Goal: Task Accomplishment & Management: Use online tool/utility

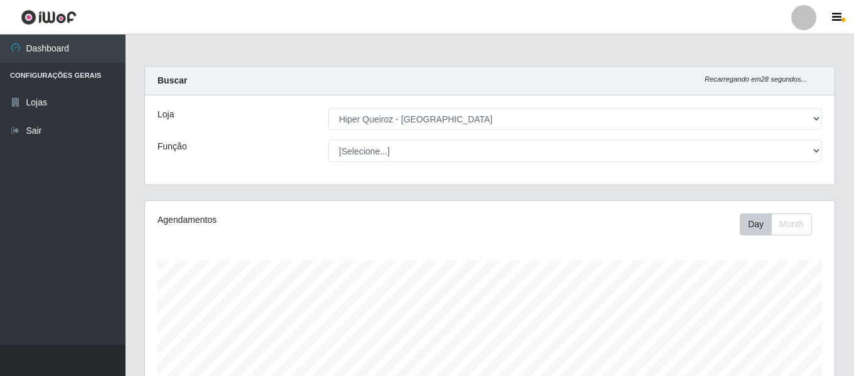
select select "497"
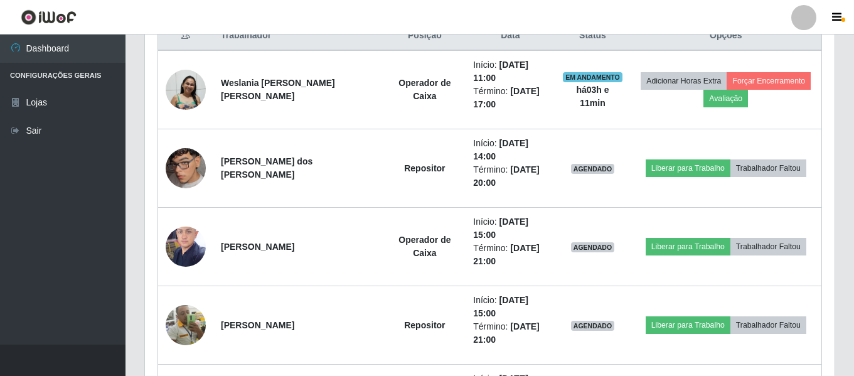
scroll to position [485, 0]
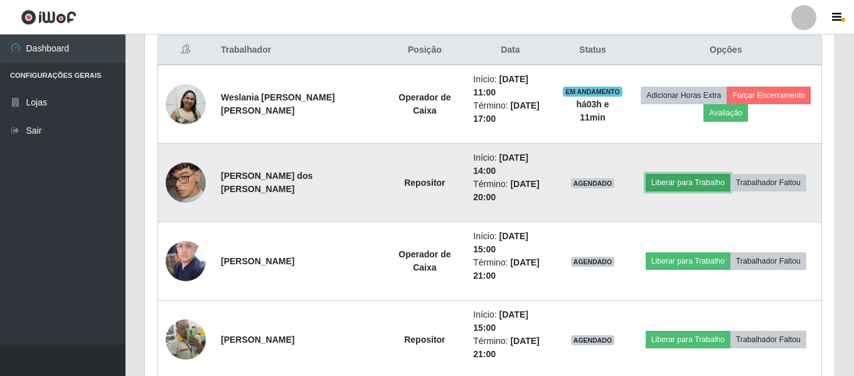
click at [692, 183] on button "Liberar para Trabalho" at bounding box center [688, 183] width 85 height 18
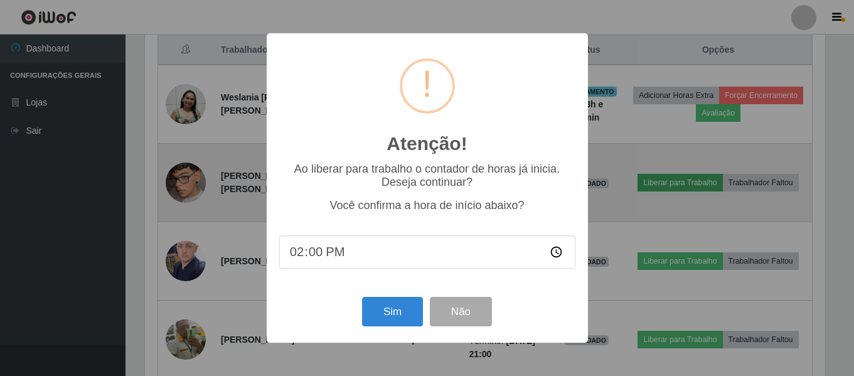
scroll to position [260, 683]
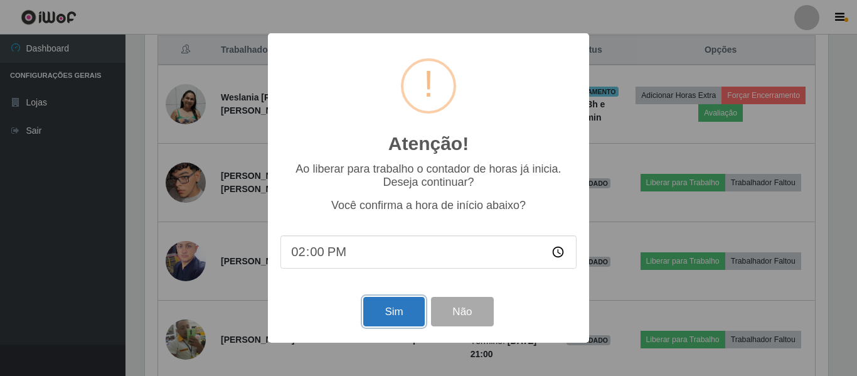
click at [397, 313] on button "Sim" at bounding box center [393, 311] width 61 height 29
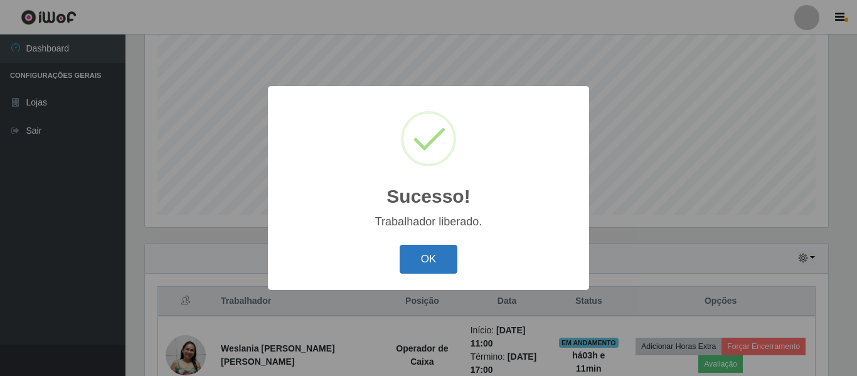
click at [415, 261] on button "OK" at bounding box center [429, 259] width 58 height 29
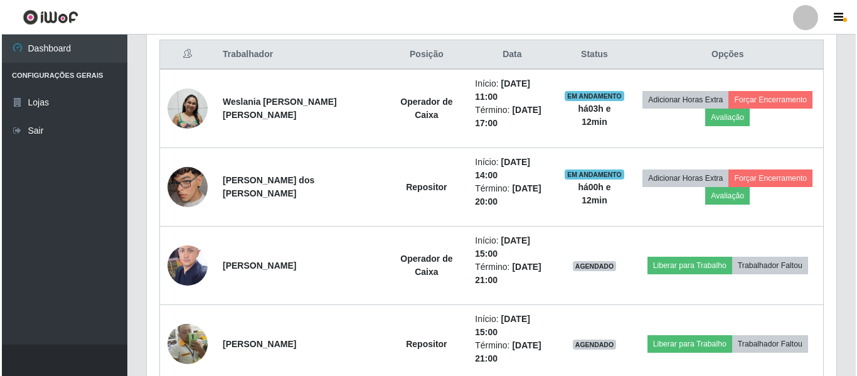
scroll to position [485, 0]
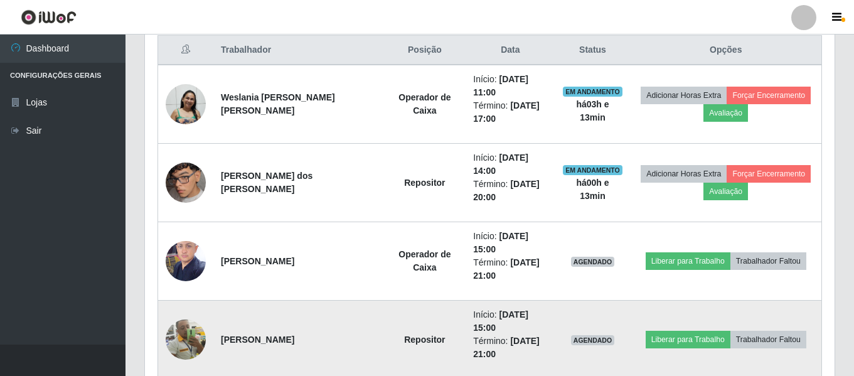
click at [181, 336] on img at bounding box center [186, 339] width 40 height 40
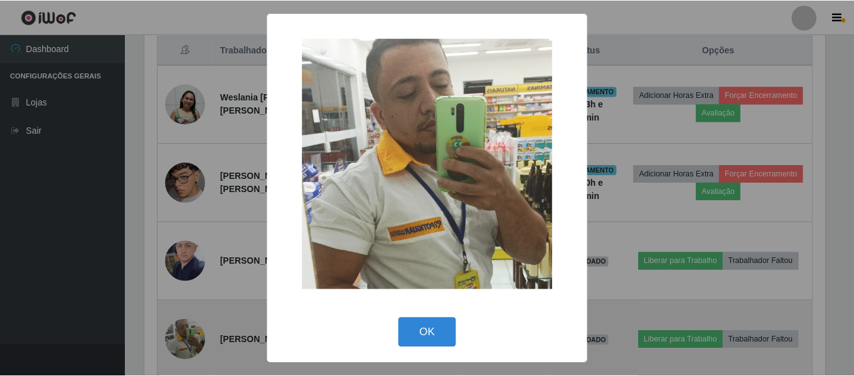
scroll to position [260, 683]
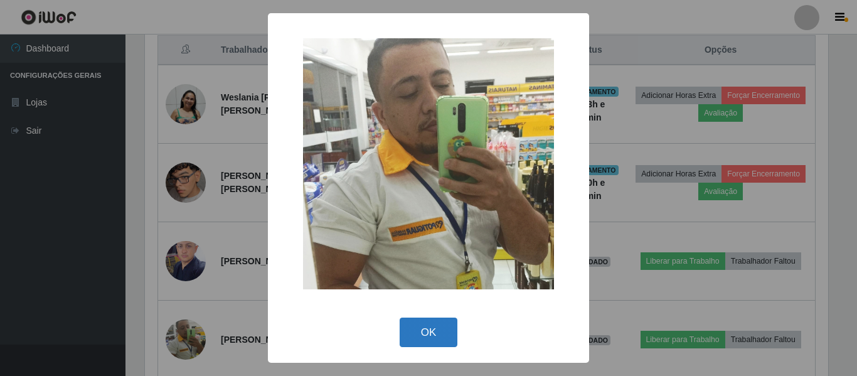
click at [433, 338] on button "OK" at bounding box center [429, 331] width 58 height 29
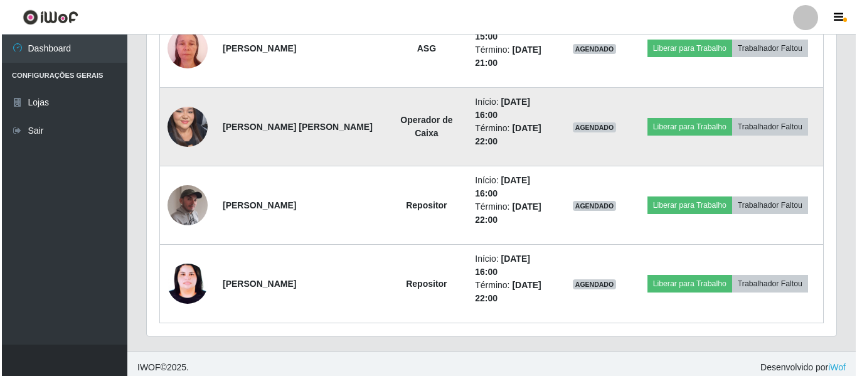
scroll to position [861, 0]
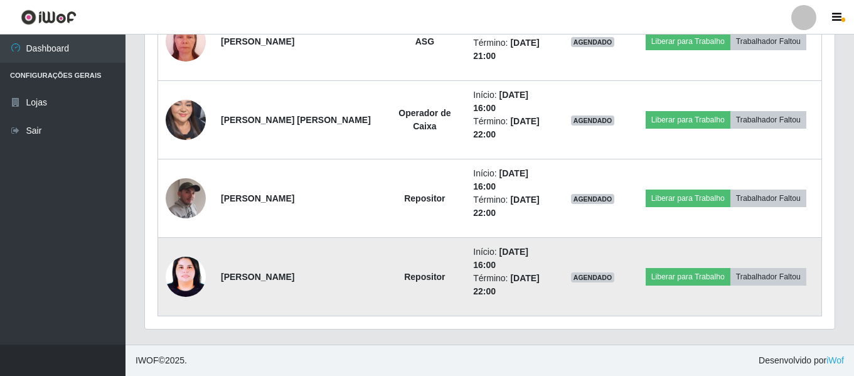
click at [185, 285] on img at bounding box center [186, 277] width 40 height 54
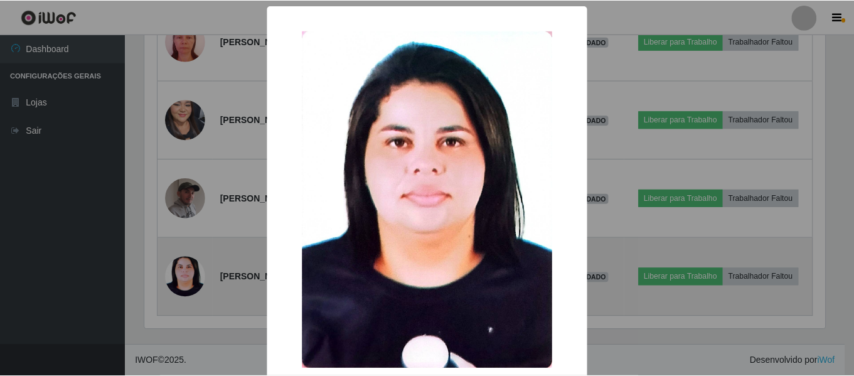
scroll to position [260, 683]
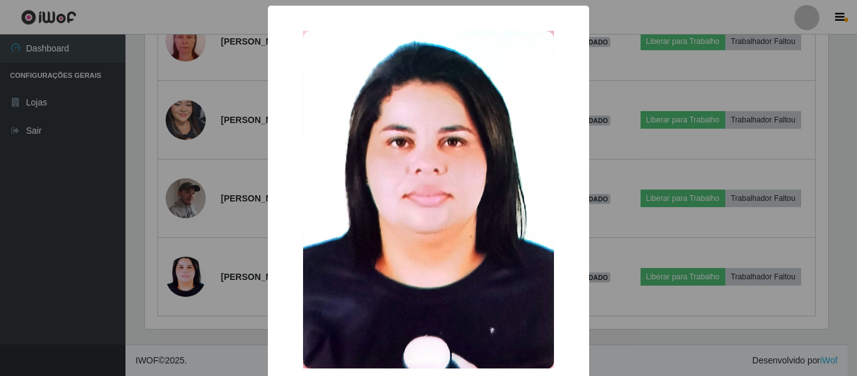
click at [186, 285] on div "× OK Cancel" at bounding box center [428, 188] width 857 height 376
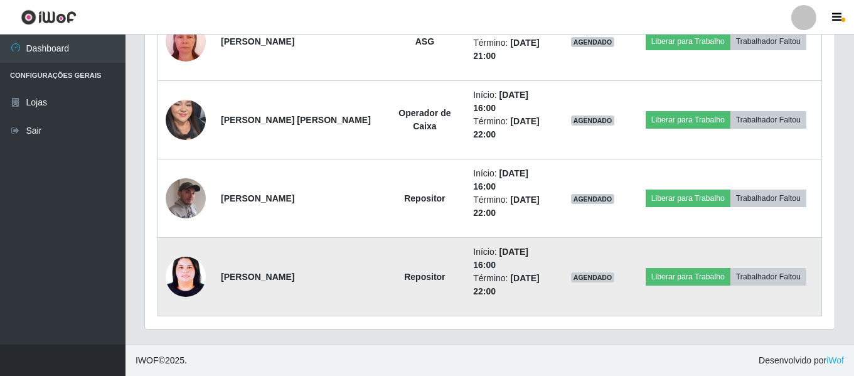
scroll to position [260, 689]
click at [188, 282] on img at bounding box center [186, 277] width 40 height 54
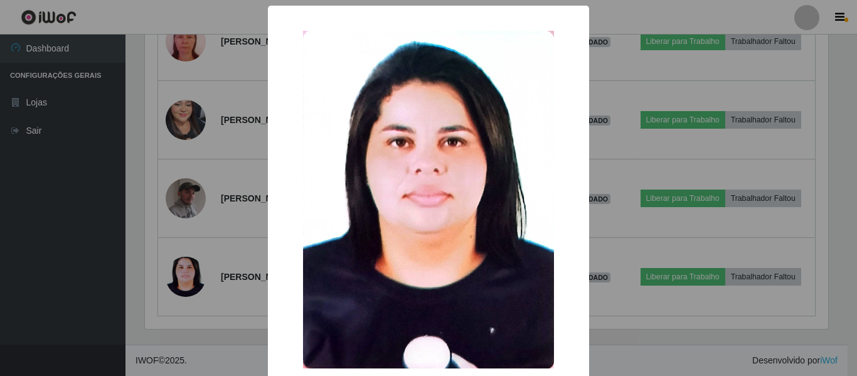
click at [199, 281] on div "× OK Cancel" at bounding box center [428, 188] width 857 height 376
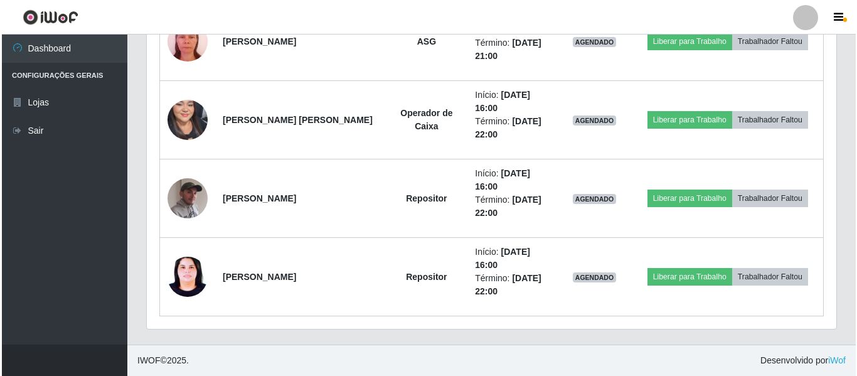
scroll to position [799, 0]
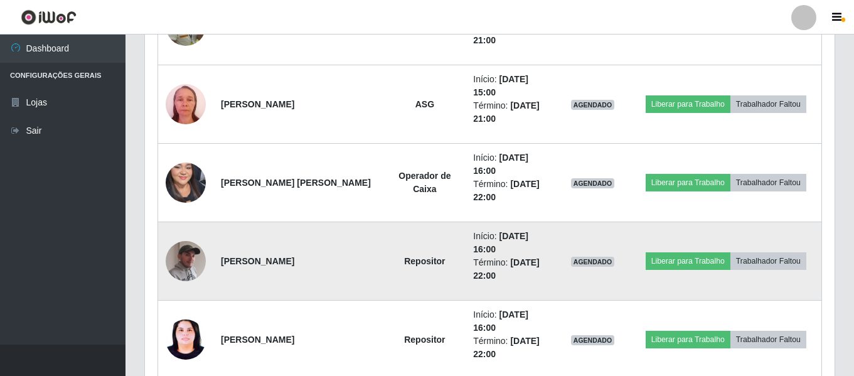
click at [189, 265] on img at bounding box center [186, 261] width 40 height 50
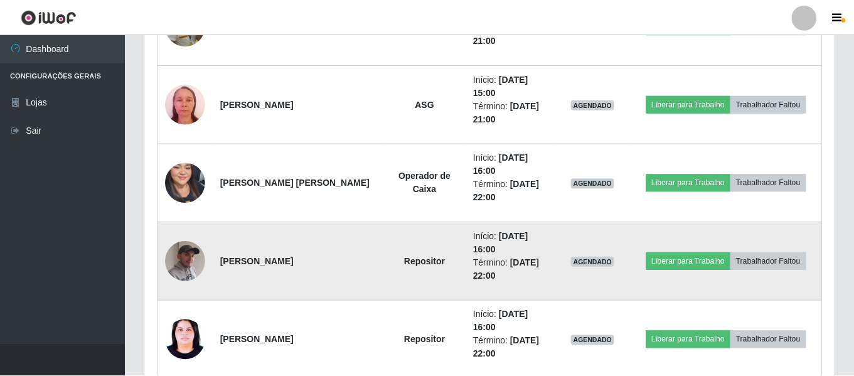
scroll to position [260, 683]
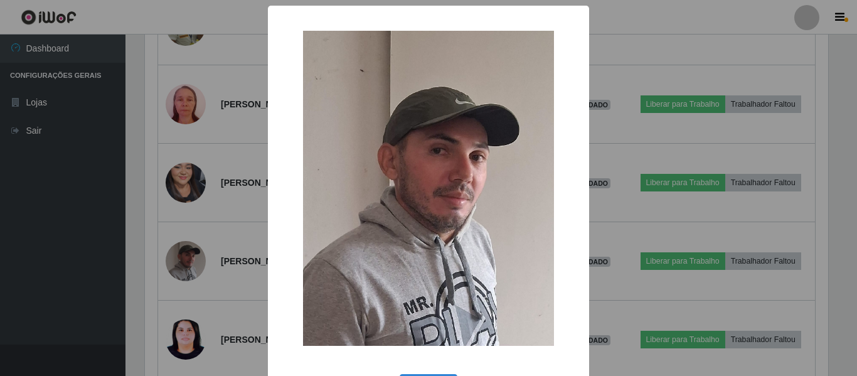
click at [170, 256] on div "× OK Cancel" at bounding box center [428, 188] width 857 height 376
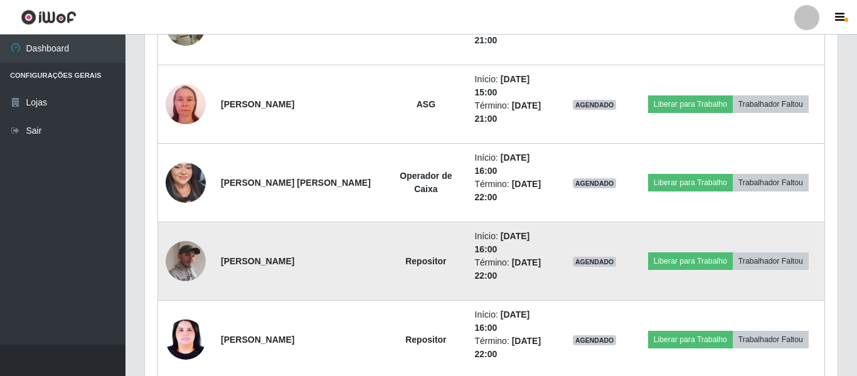
scroll to position [260, 689]
click at [174, 256] on img at bounding box center [186, 261] width 40 height 50
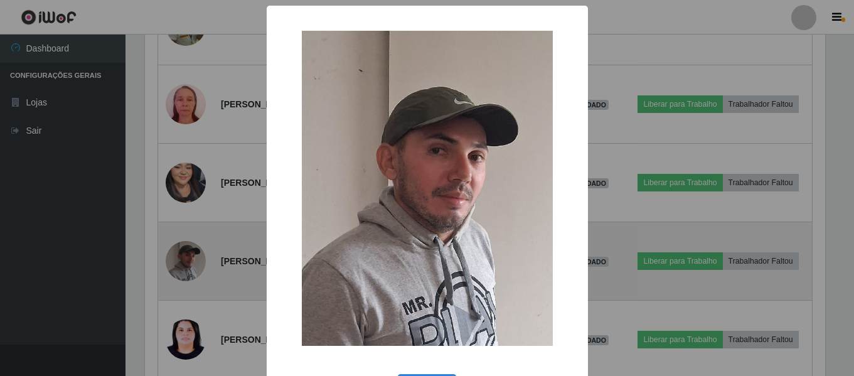
scroll to position [260, 683]
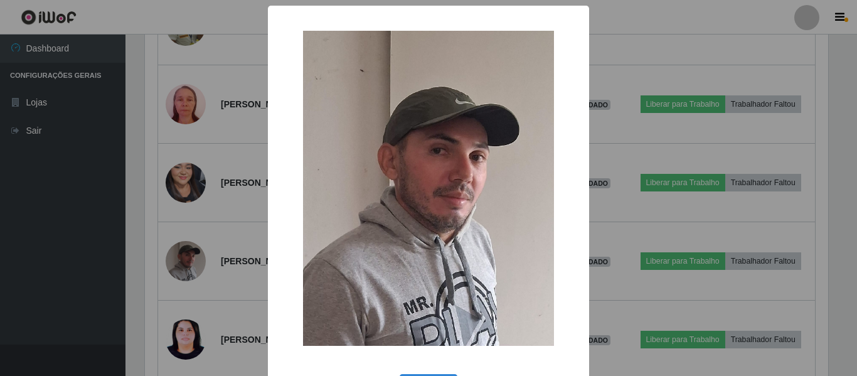
click at [175, 254] on div "× OK Cancel" at bounding box center [428, 188] width 857 height 376
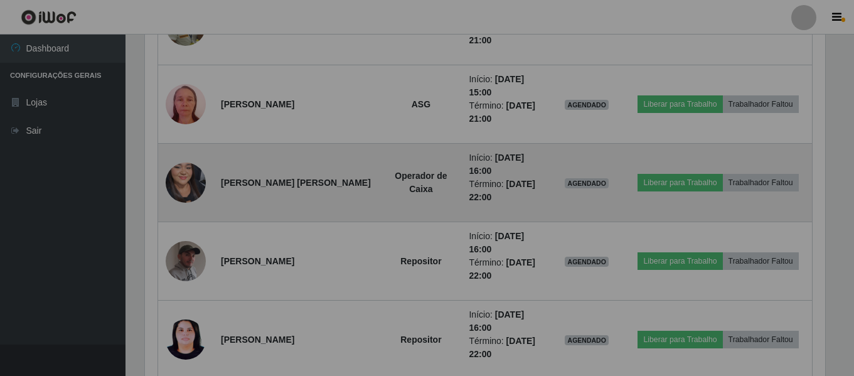
scroll to position [260, 689]
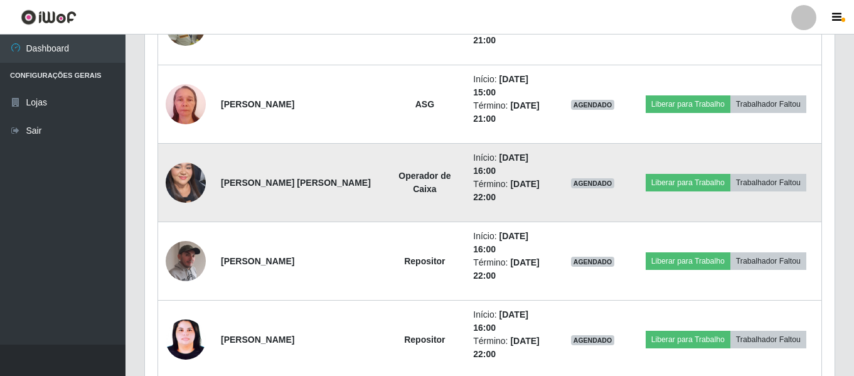
click at [182, 198] on img at bounding box center [186, 182] width 40 height 87
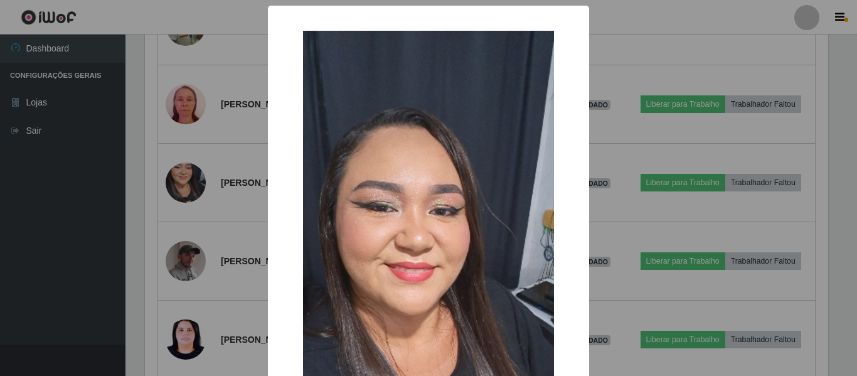
click at [183, 194] on div "× OK Cancel" at bounding box center [428, 188] width 857 height 376
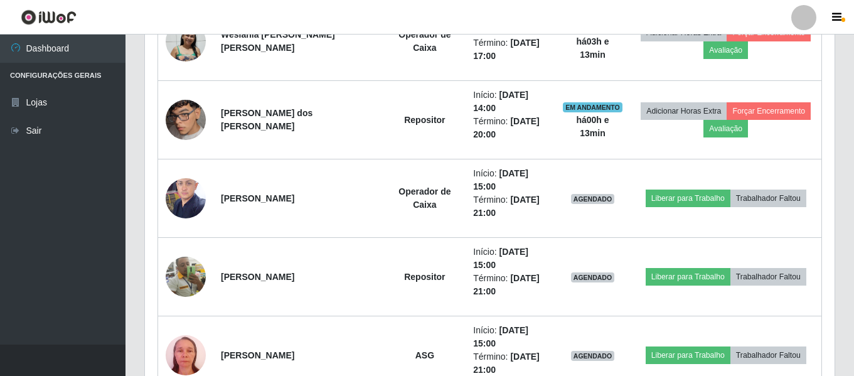
scroll to position [485, 0]
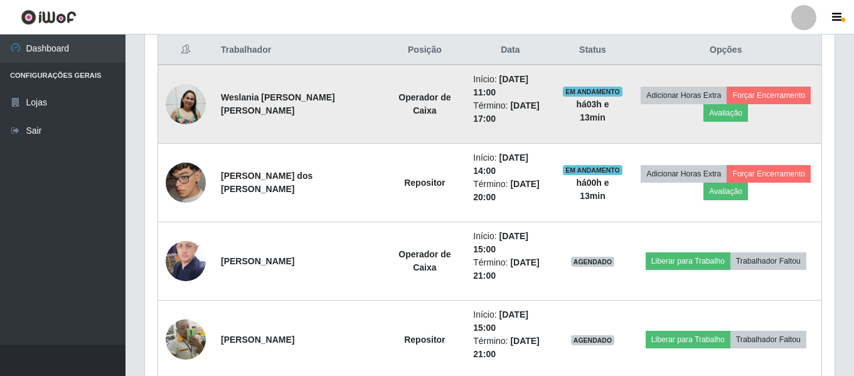
click at [183, 110] on img at bounding box center [186, 103] width 40 height 41
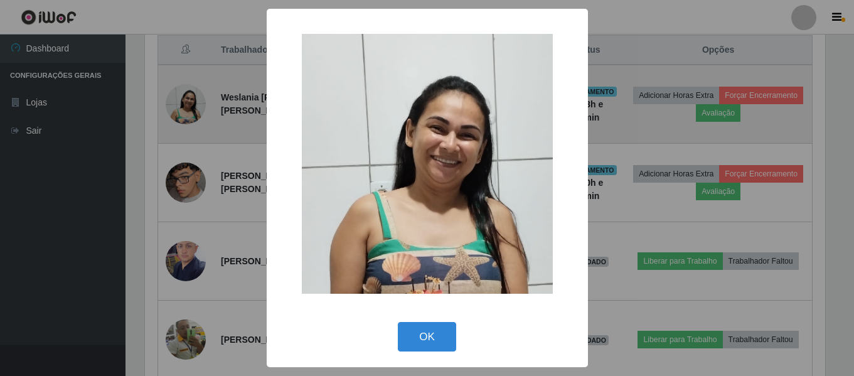
scroll to position [260, 683]
click at [183, 110] on div "× OK Cancel" at bounding box center [428, 188] width 857 height 376
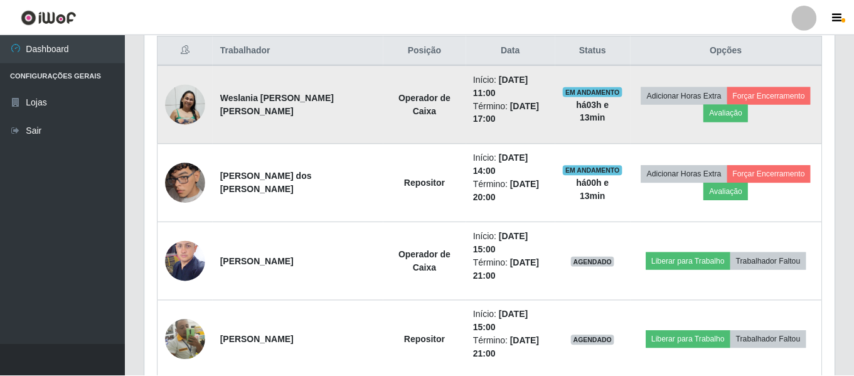
scroll to position [0, 0]
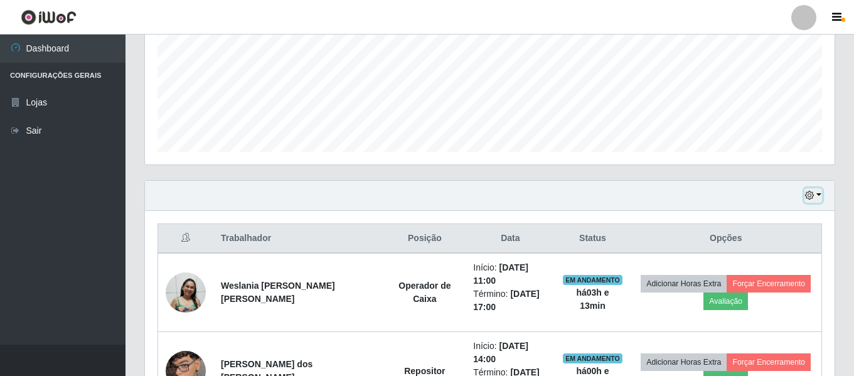
click at [814, 196] on button "button" at bounding box center [813, 195] width 18 height 14
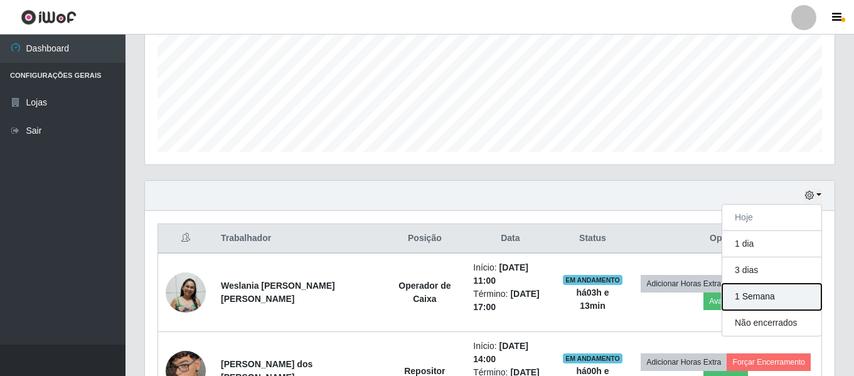
click at [755, 299] on button "1 Semana" at bounding box center [771, 297] width 99 height 26
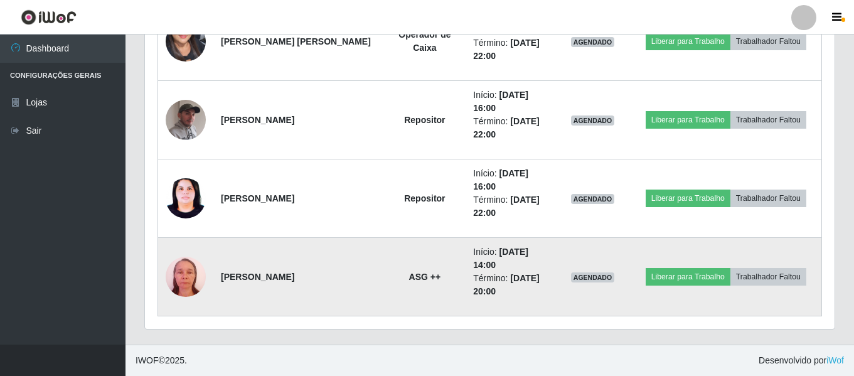
click at [197, 271] on img at bounding box center [186, 276] width 40 height 53
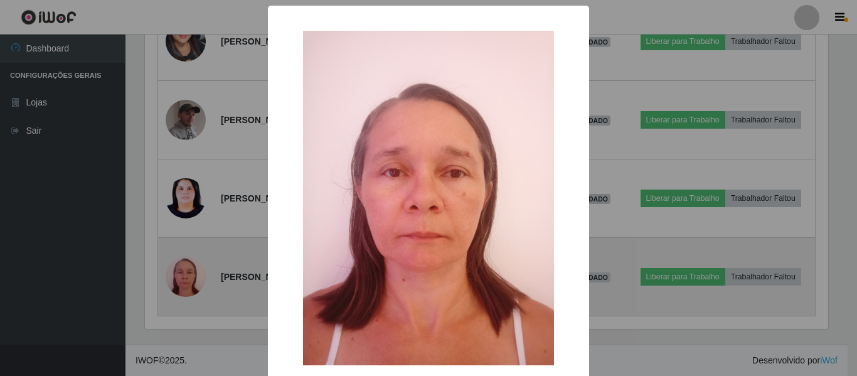
click at [197, 271] on div "× OK Cancel" at bounding box center [428, 188] width 857 height 376
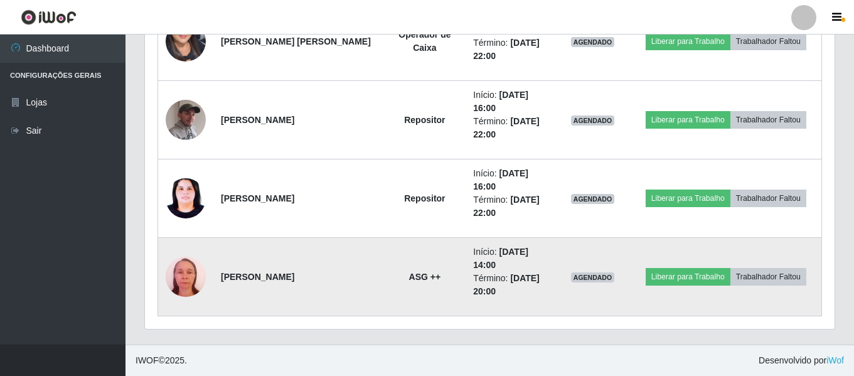
click at [197, 271] on img at bounding box center [186, 276] width 40 height 53
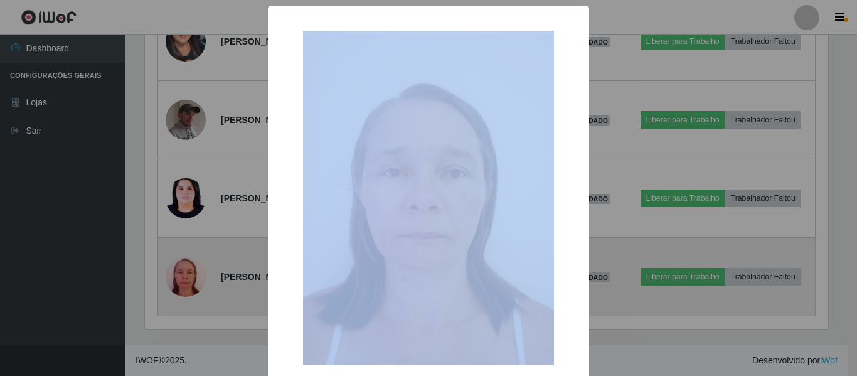
click at [197, 271] on div "× OK Cancel" at bounding box center [428, 188] width 857 height 376
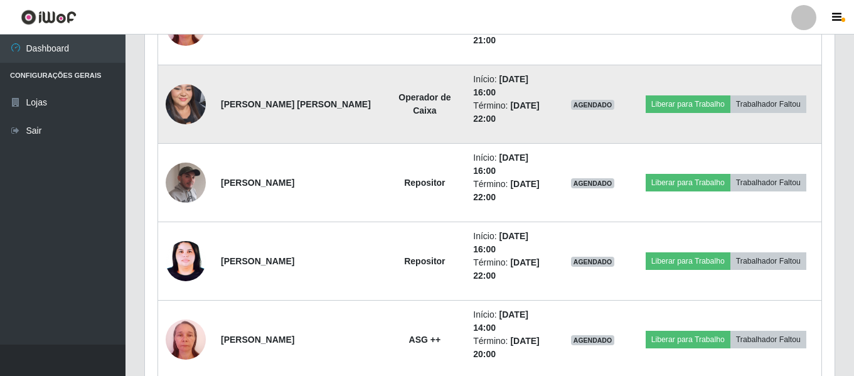
click at [194, 116] on img at bounding box center [186, 104] width 40 height 87
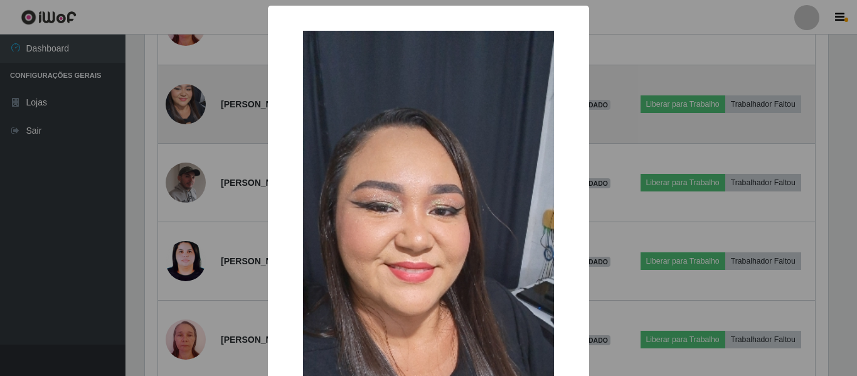
click at [194, 116] on div "× OK Cancel" at bounding box center [428, 188] width 857 height 376
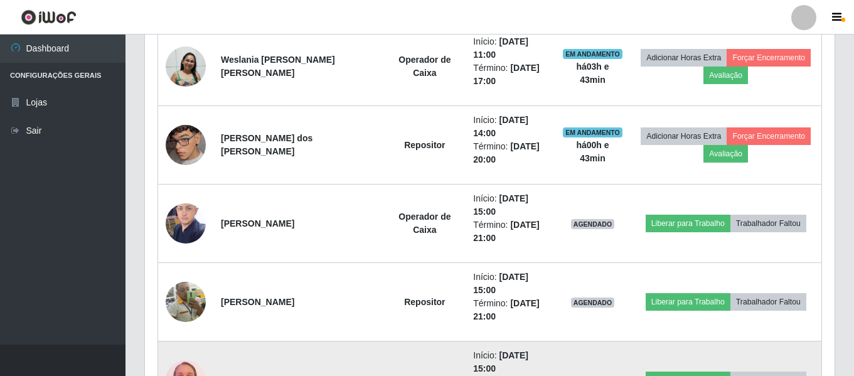
scroll to position [501, 0]
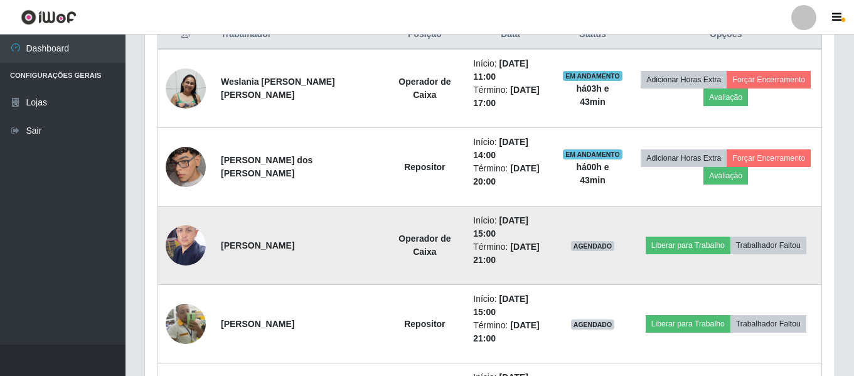
click at [186, 247] on img at bounding box center [186, 244] width 40 height 53
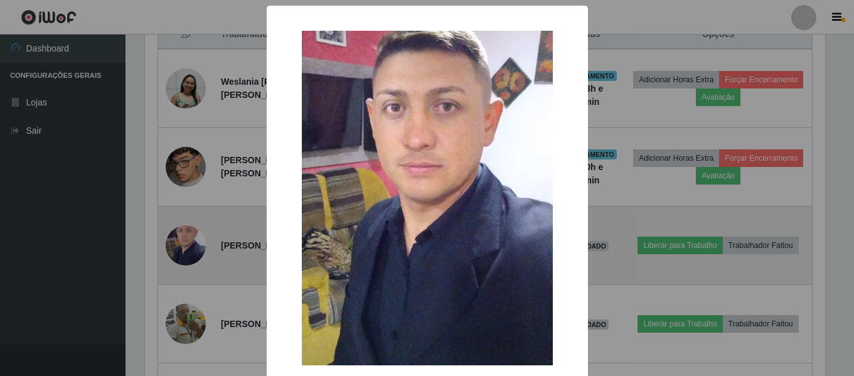
scroll to position [260, 683]
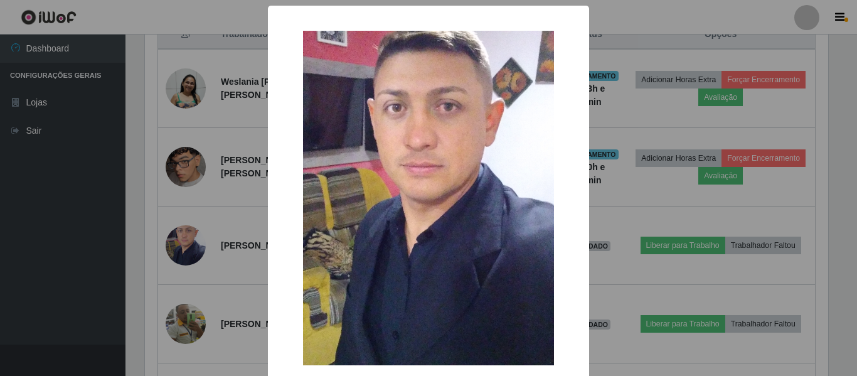
click at [235, 258] on div "× OK Cancel" at bounding box center [428, 188] width 857 height 376
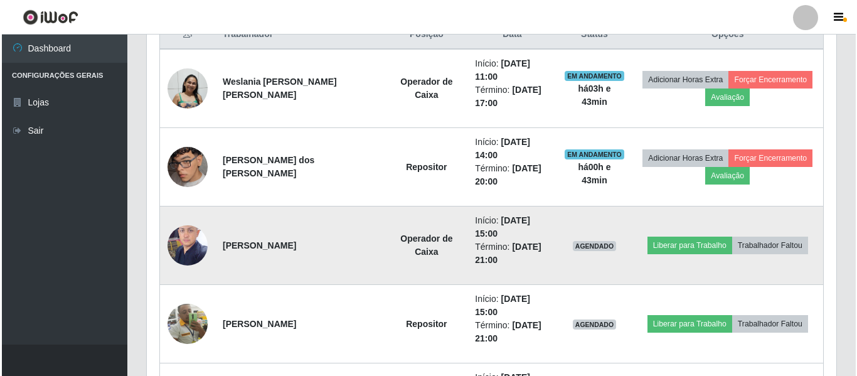
scroll to position [260, 689]
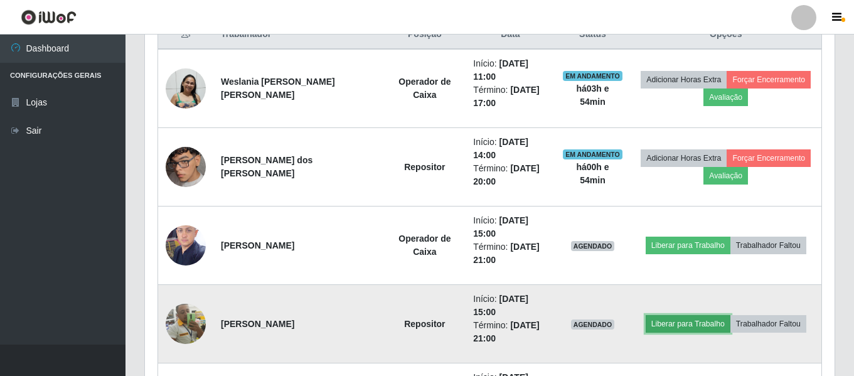
click at [659, 325] on button "Liberar para Trabalho" at bounding box center [688, 324] width 85 height 18
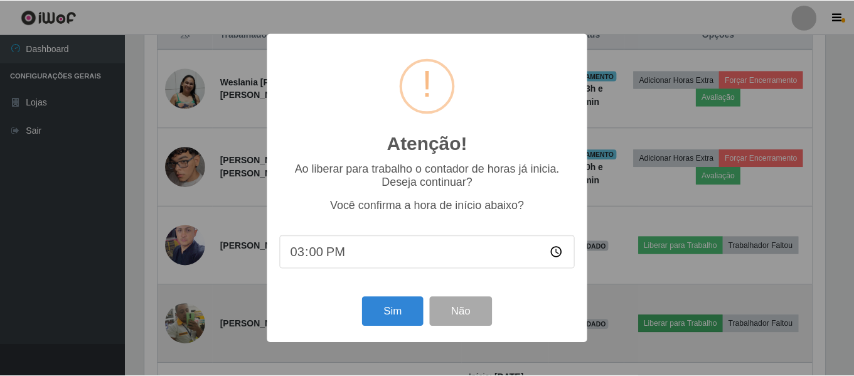
scroll to position [260, 683]
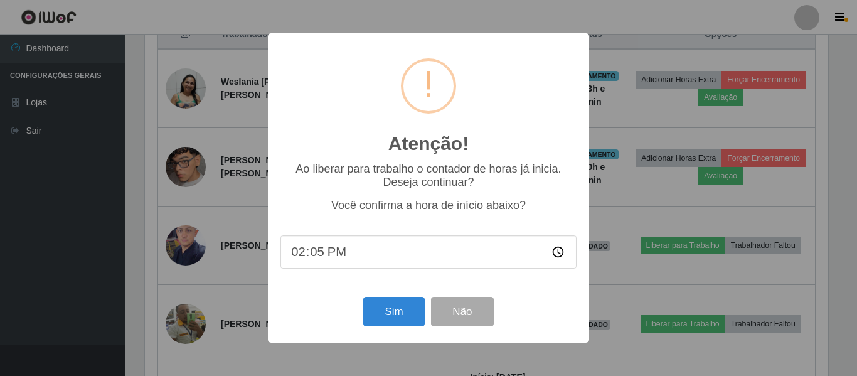
type input "14:55"
click at [389, 311] on button "Sim" at bounding box center [393, 311] width 61 height 29
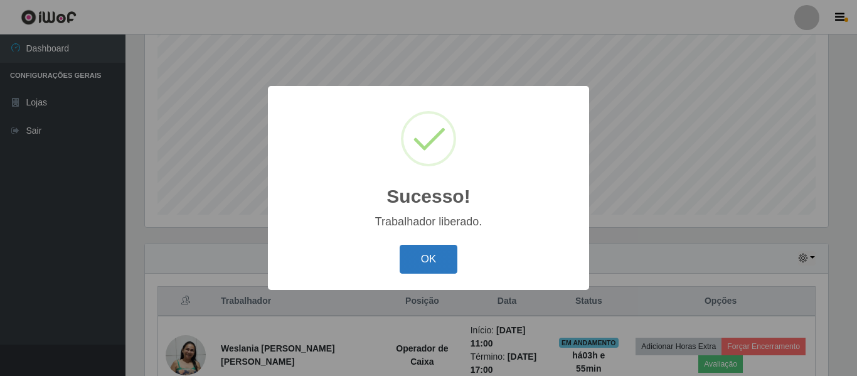
click at [425, 255] on button "OK" at bounding box center [429, 259] width 58 height 29
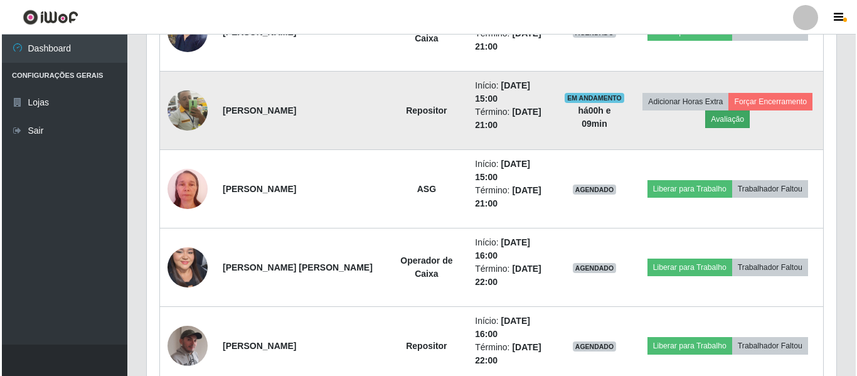
scroll to position [736, 0]
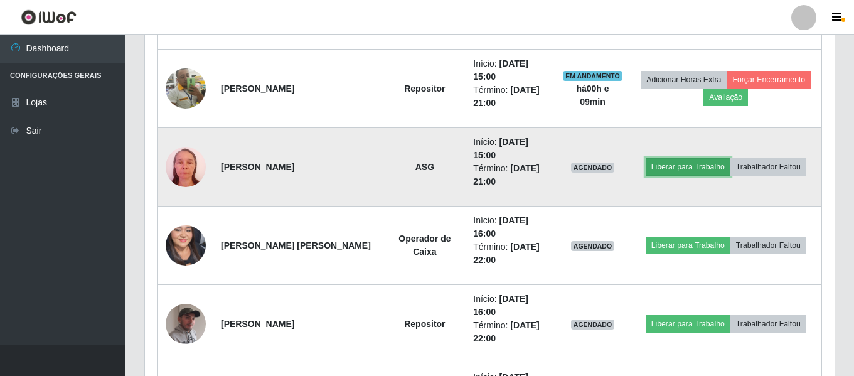
click at [696, 162] on button "Liberar para Trabalho" at bounding box center [688, 167] width 85 height 18
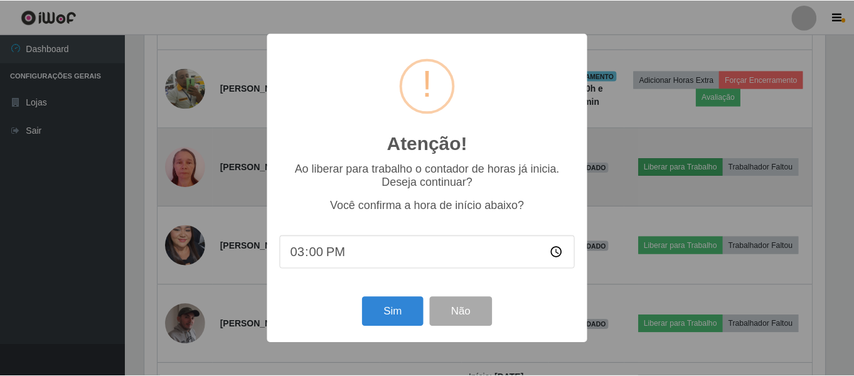
scroll to position [260, 683]
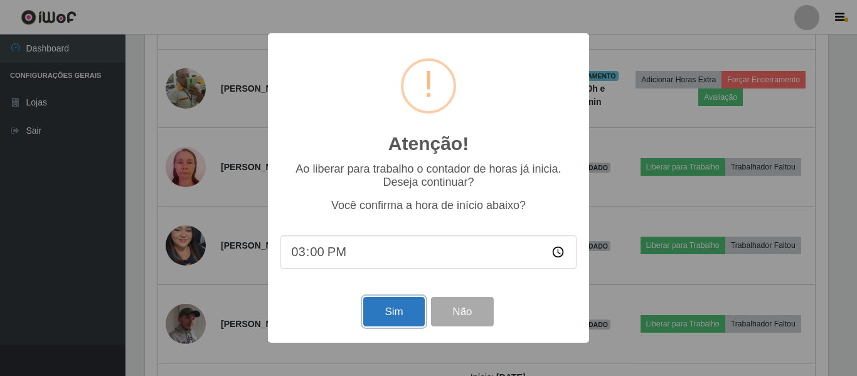
click at [403, 311] on button "Sim" at bounding box center [393, 311] width 61 height 29
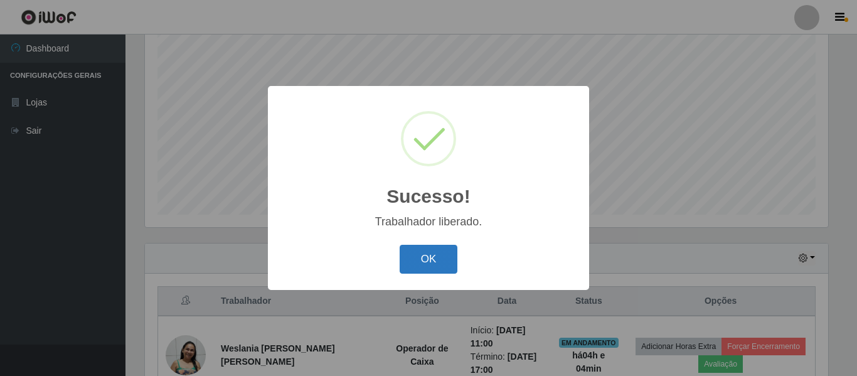
click at [434, 268] on button "OK" at bounding box center [429, 259] width 58 height 29
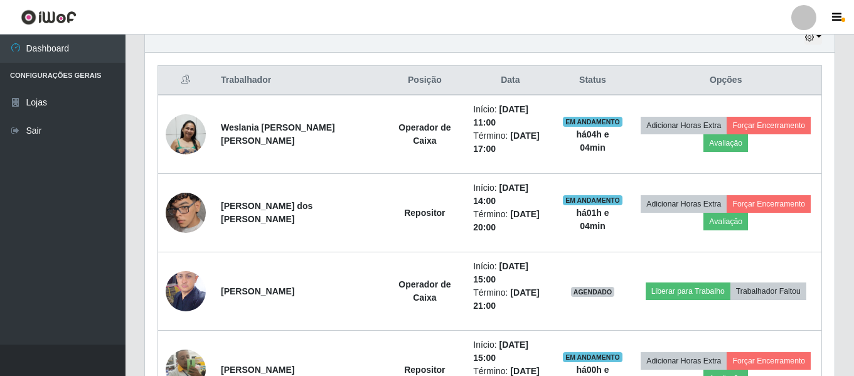
scroll to position [485, 0]
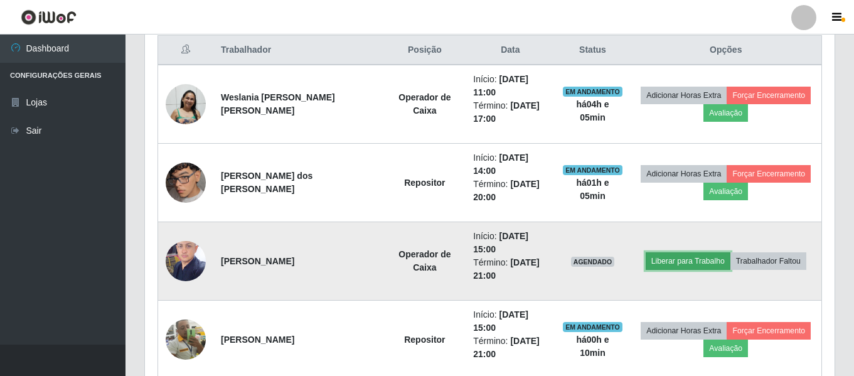
click at [675, 263] on button "Liberar para Trabalho" at bounding box center [688, 261] width 85 height 18
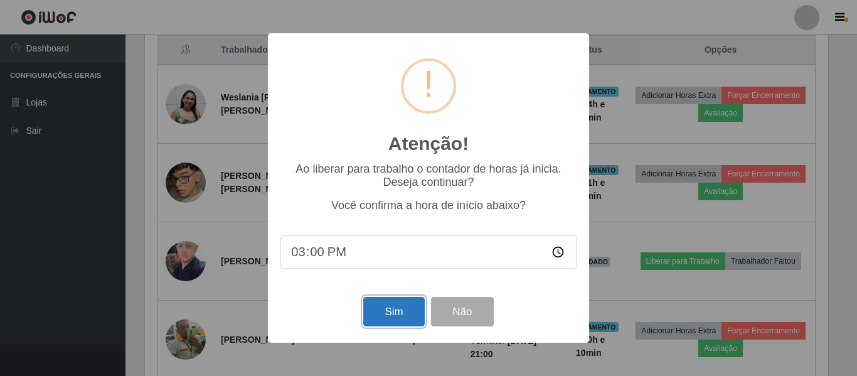
click at [396, 318] on button "Sim" at bounding box center [393, 311] width 61 height 29
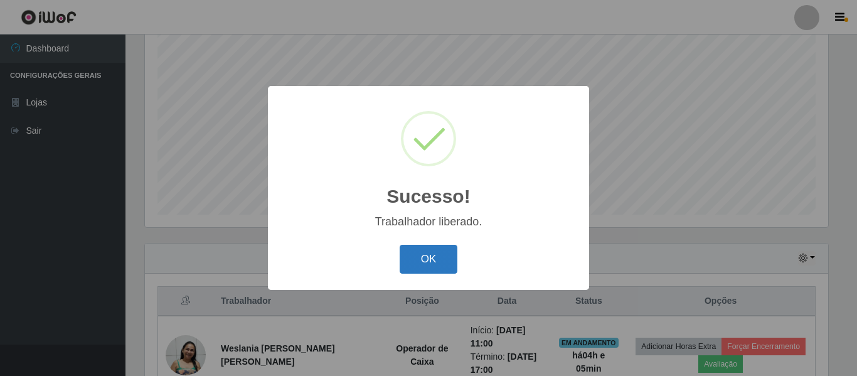
click at [439, 257] on button "OK" at bounding box center [429, 259] width 58 height 29
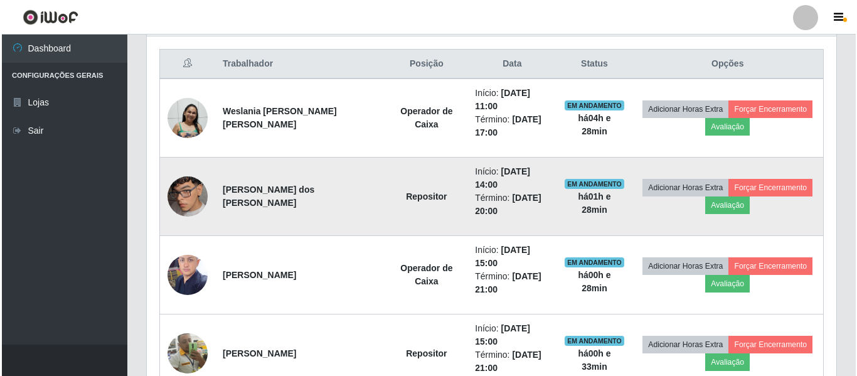
scroll to position [485, 0]
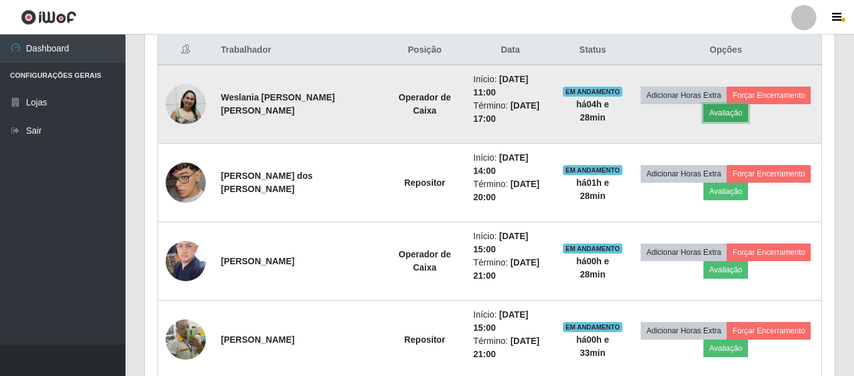
click at [713, 117] on button "Avaliação" at bounding box center [725, 113] width 45 height 18
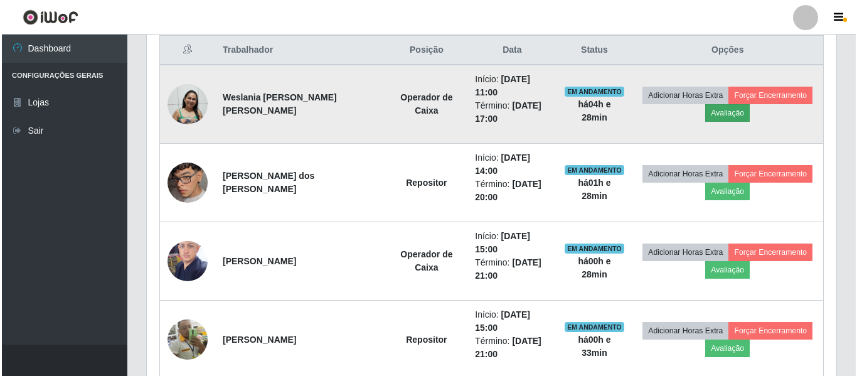
scroll to position [260, 683]
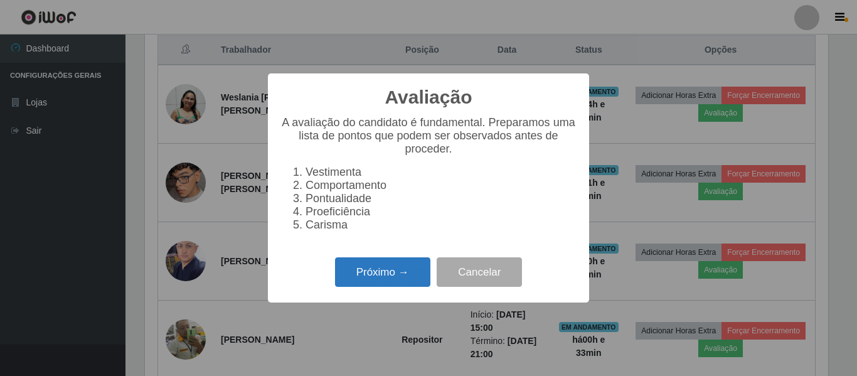
click at [403, 272] on button "Próximo →" at bounding box center [382, 271] width 95 height 29
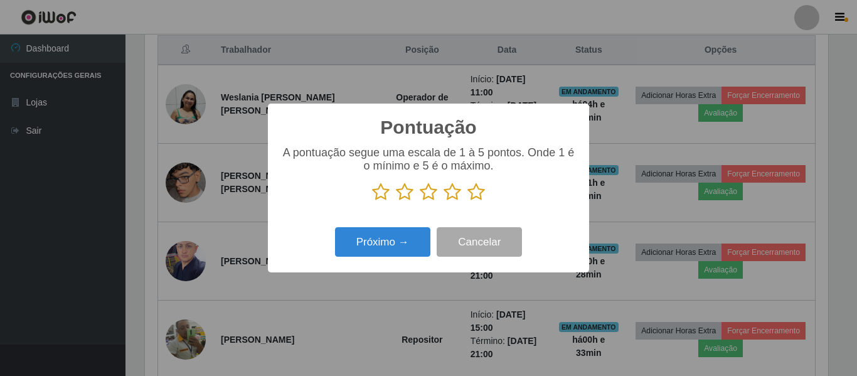
click at [473, 193] on icon at bounding box center [476, 192] width 18 height 19
click at [467, 201] on input "radio" at bounding box center [467, 201] width 0 height 0
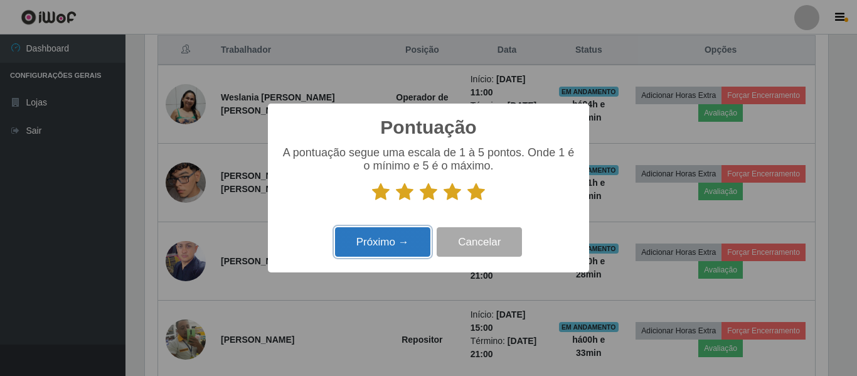
click at [386, 248] on button "Próximo →" at bounding box center [382, 241] width 95 height 29
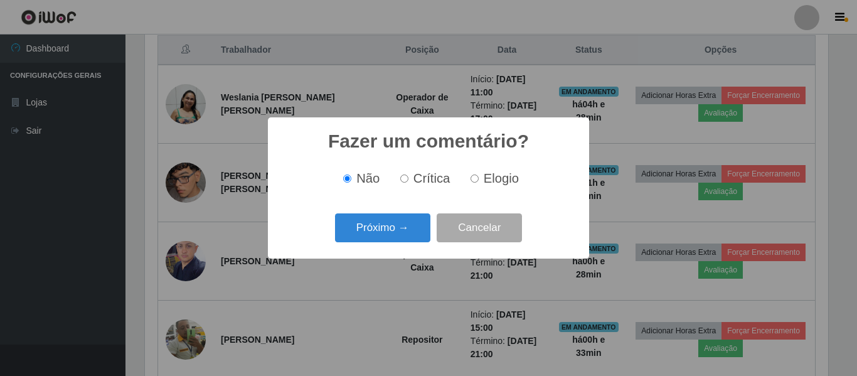
drag, startPoint x: 471, startPoint y: 178, endPoint x: 460, endPoint y: 191, distance: 16.1
click at [471, 180] on input "Elogio" at bounding box center [475, 178] width 8 height 8
radio input "true"
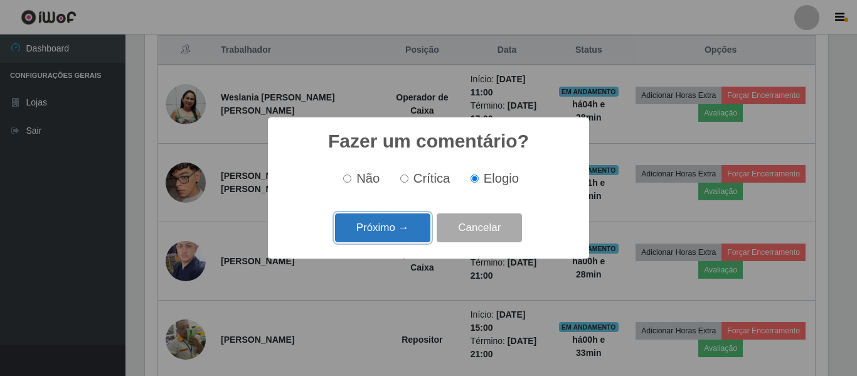
click at [405, 228] on button "Próximo →" at bounding box center [382, 227] width 95 height 29
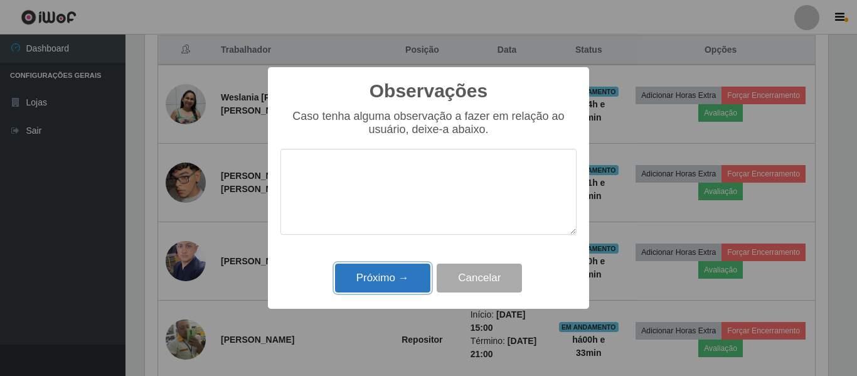
click at [407, 275] on button "Próximo →" at bounding box center [382, 277] width 95 height 29
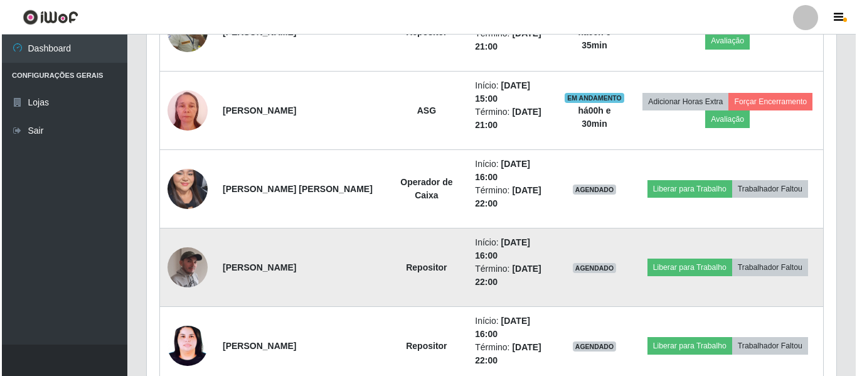
scroll to position [814, 0]
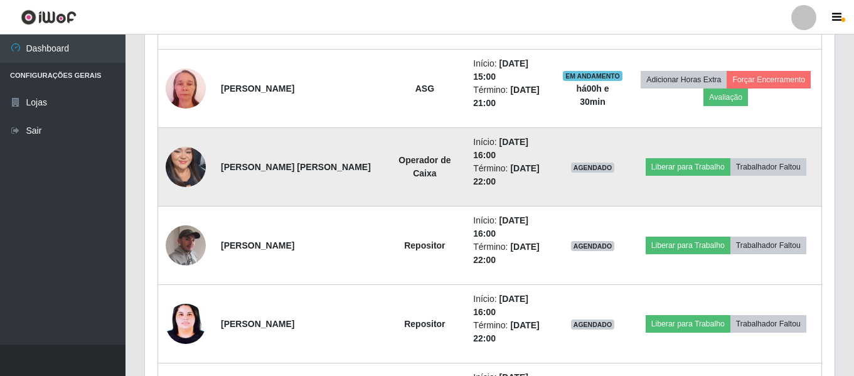
click at [174, 172] on img at bounding box center [186, 167] width 40 height 87
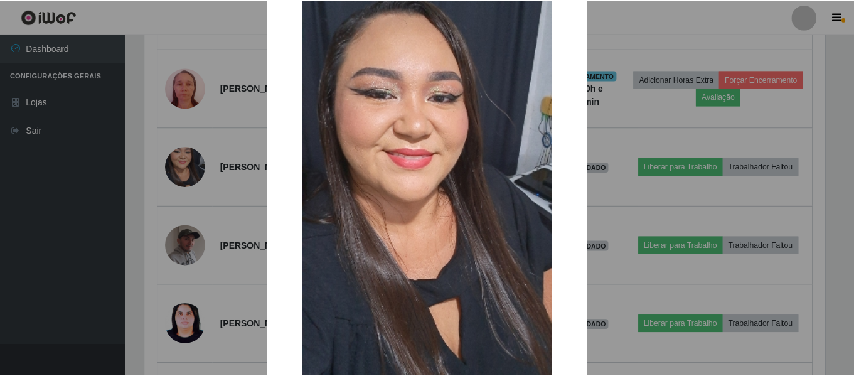
scroll to position [125, 0]
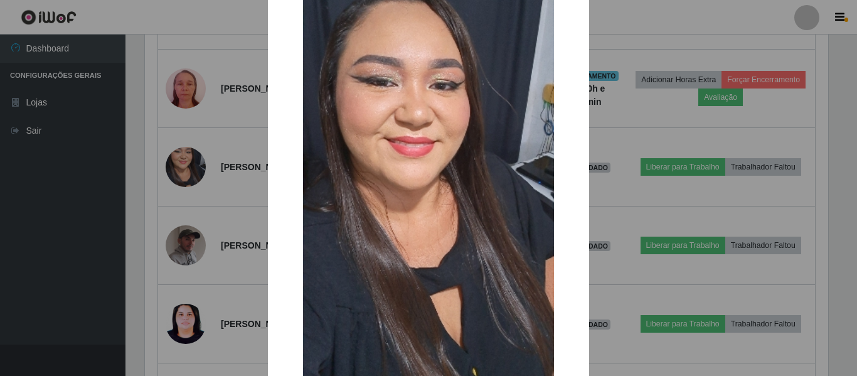
click at [262, 234] on div "× OK Cancel" at bounding box center [428, 188] width 857 height 376
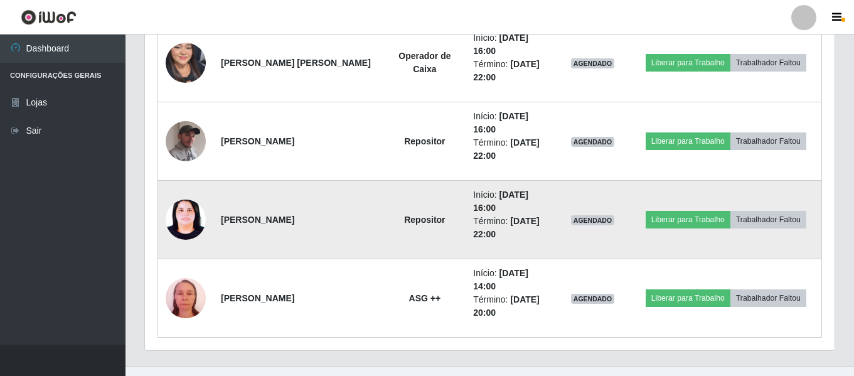
scroll to position [940, 0]
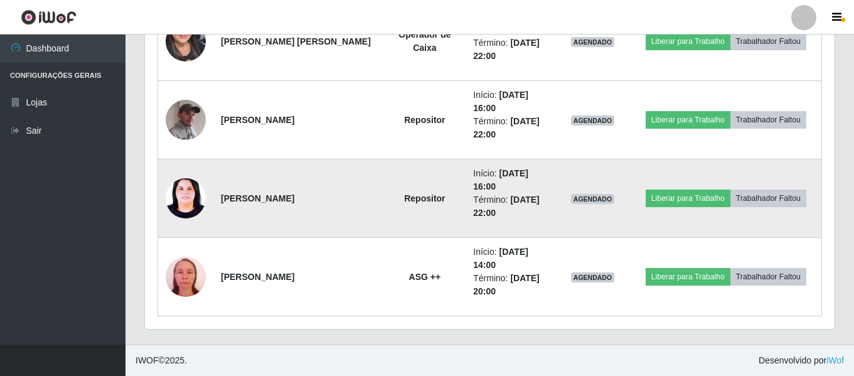
click at [193, 203] on img at bounding box center [186, 198] width 40 height 54
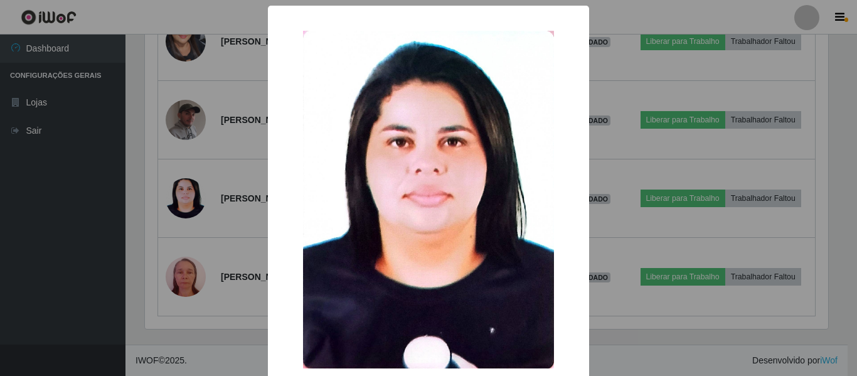
click at [211, 205] on div "× OK Cancel" at bounding box center [428, 188] width 857 height 376
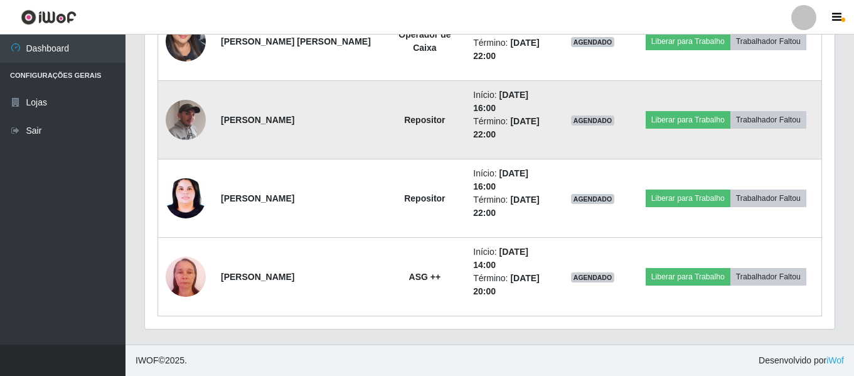
scroll to position [877, 0]
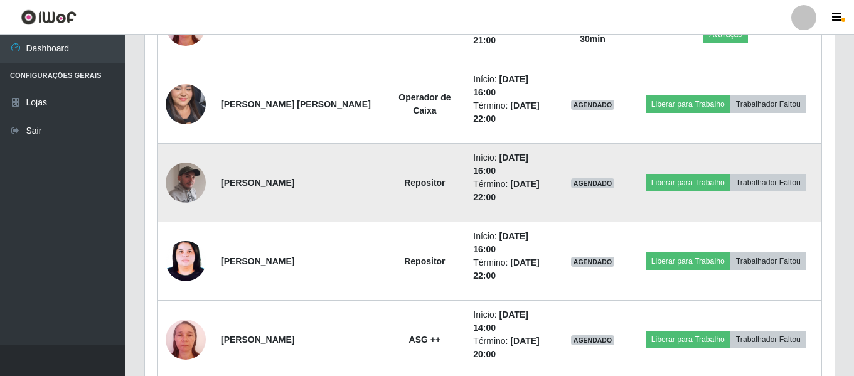
click at [179, 188] on img at bounding box center [186, 182] width 40 height 50
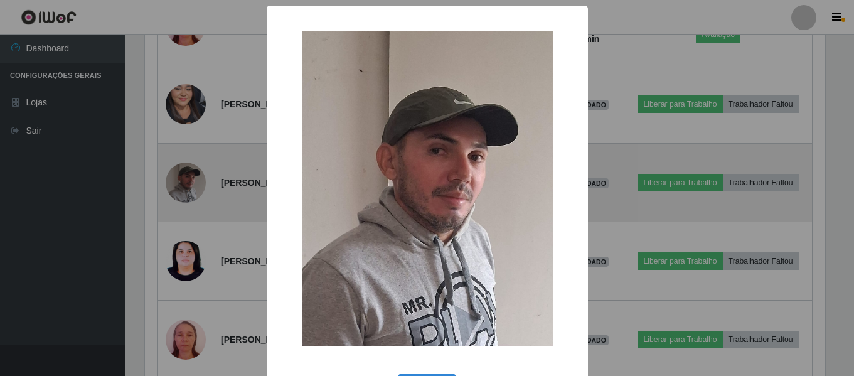
scroll to position [260, 683]
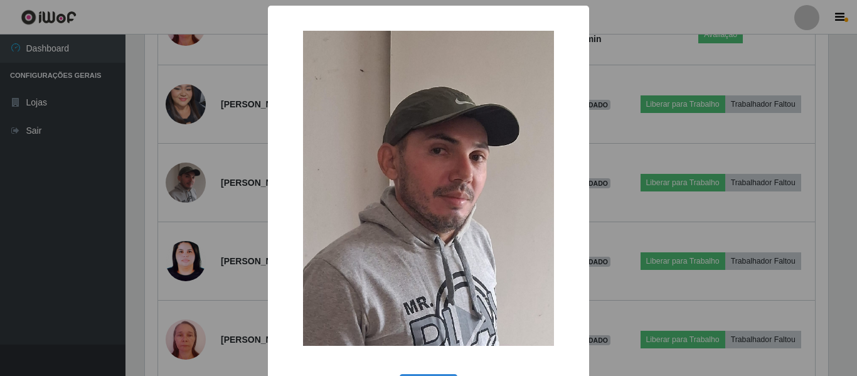
click at [241, 218] on div "× OK Cancel" at bounding box center [428, 188] width 857 height 376
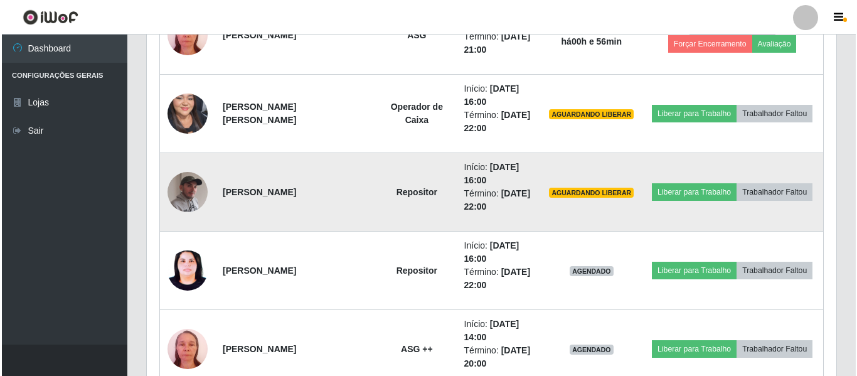
scroll to position [940, 0]
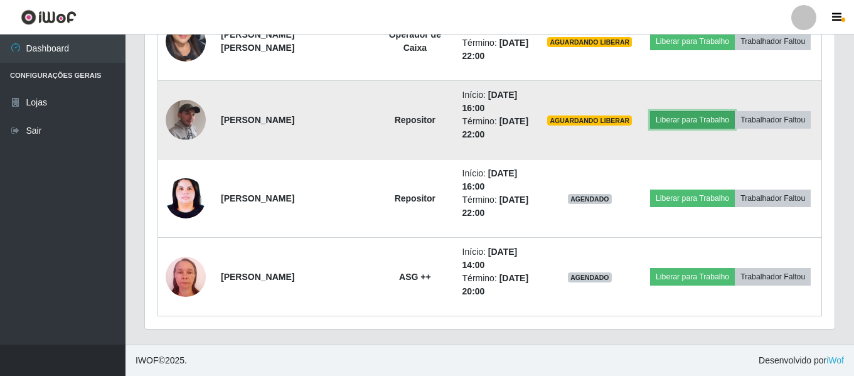
click at [678, 117] on button "Liberar para Trabalho" at bounding box center [692, 120] width 85 height 18
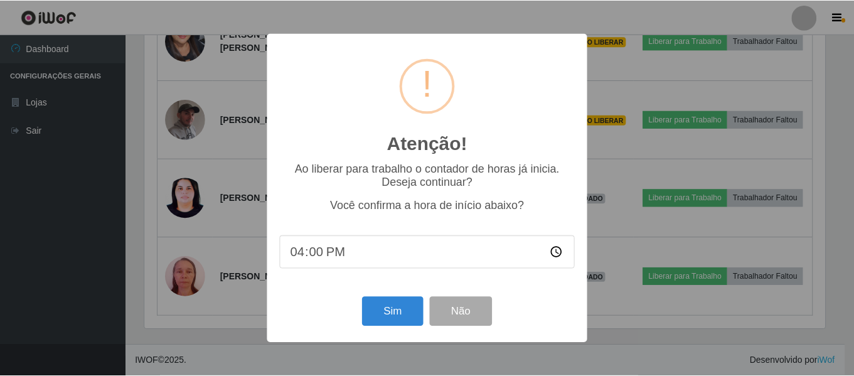
scroll to position [260, 683]
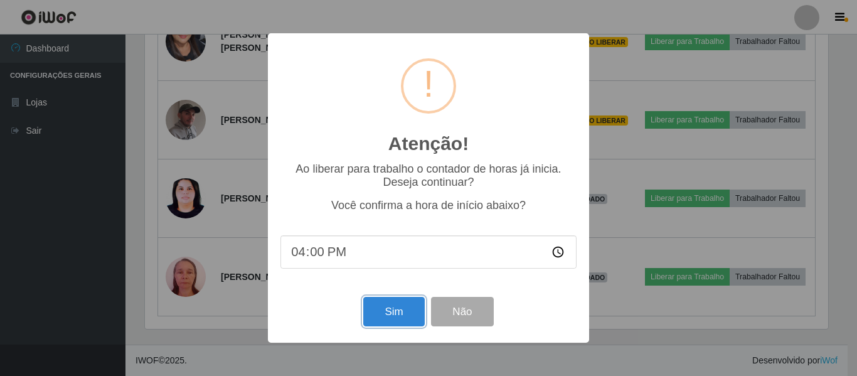
click at [413, 311] on button "Sim" at bounding box center [393, 311] width 61 height 29
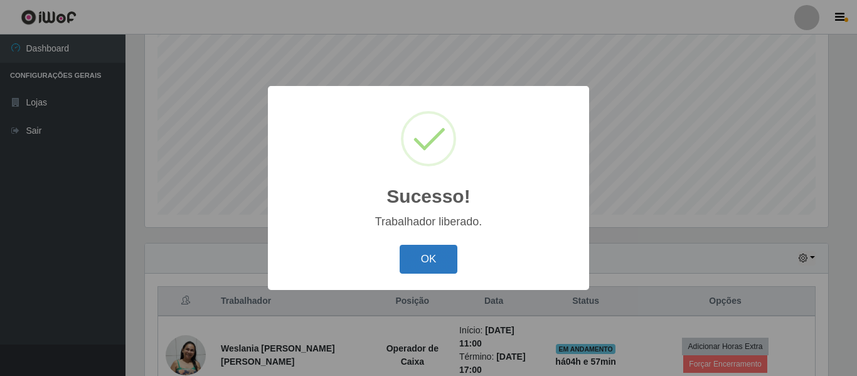
click at [452, 257] on button "OK" at bounding box center [429, 259] width 58 height 29
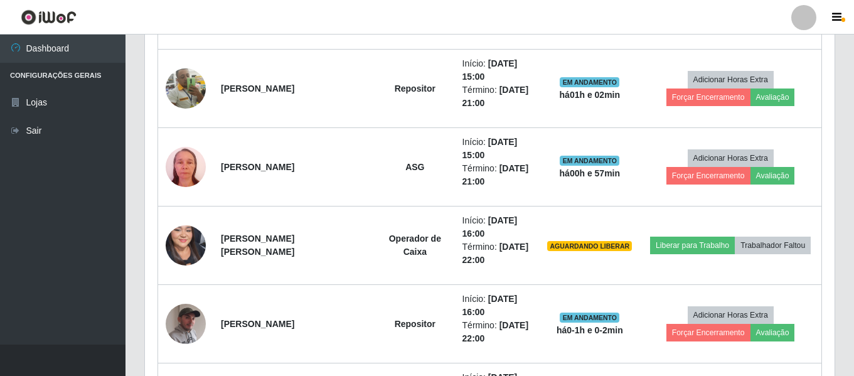
scroll to position [799, 0]
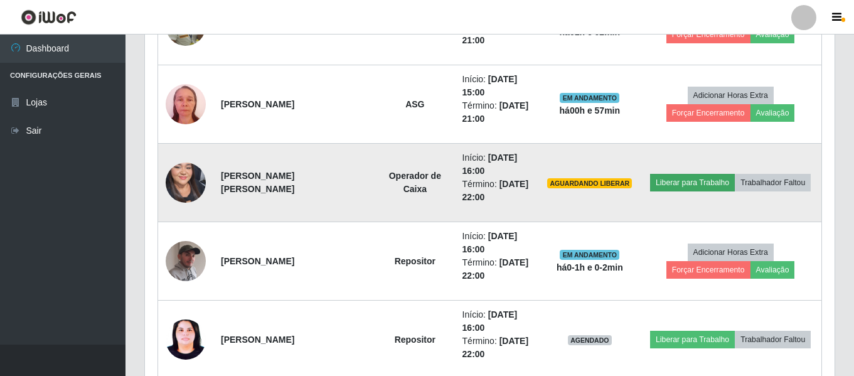
drag, startPoint x: 696, startPoint y: 171, endPoint x: 694, endPoint y: 178, distance: 6.4
click at [696, 174] on td "Liberar para Trabalho Trabalhador Faltou" at bounding box center [730, 183] width 182 height 78
click at [693, 181] on button "Liberar para Trabalho" at bounding box center [692, 183] width 85 height 18
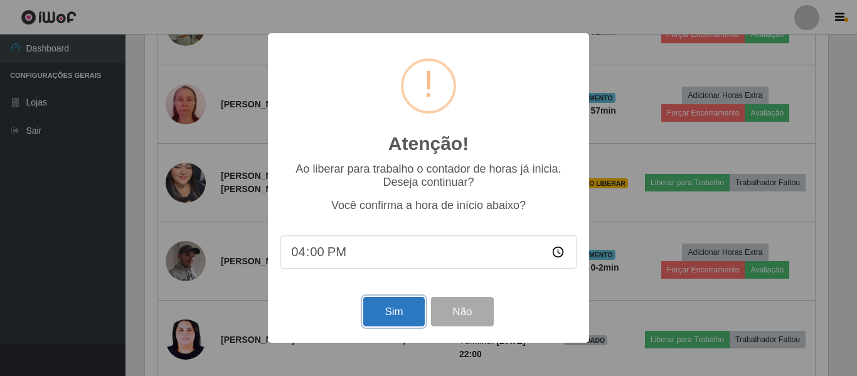
click at [407, 311] on button "Sim" at bounding box center [393, 311] width 61 height 29
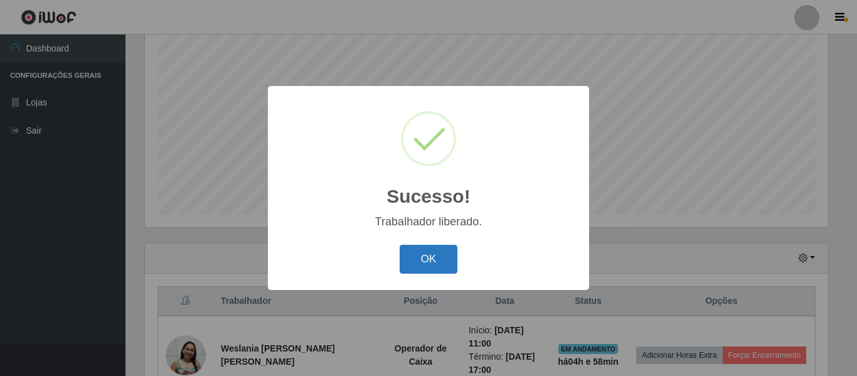
click at [420, 274] on button "OK" at bounding box center [429, 259] width 58 height 29
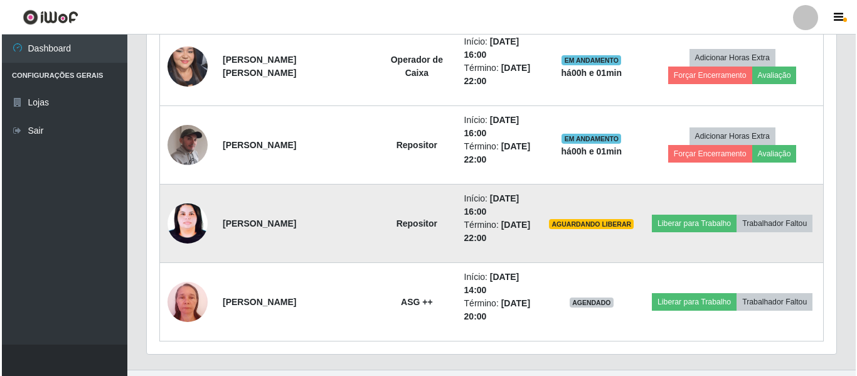
scroll to position [940, 0]
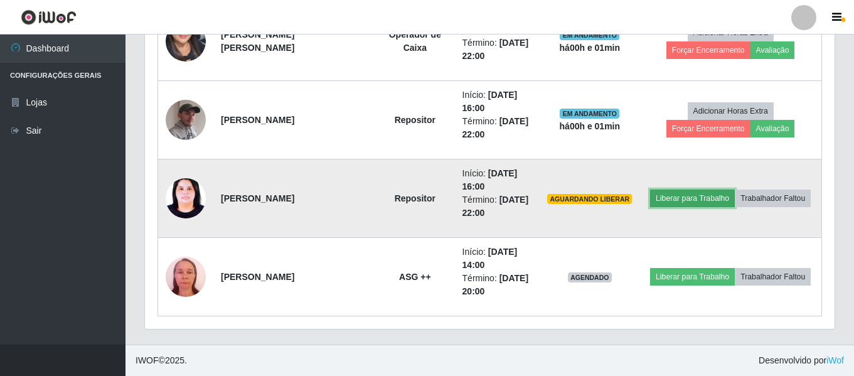
click at [708, 202] on button "Liberar para Trabalho" at bounding box center [692, 198] width 85 height 18
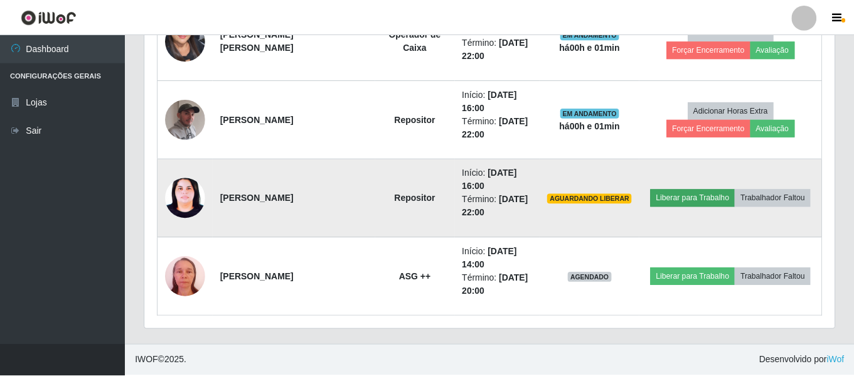
scroll to position [260, 683]
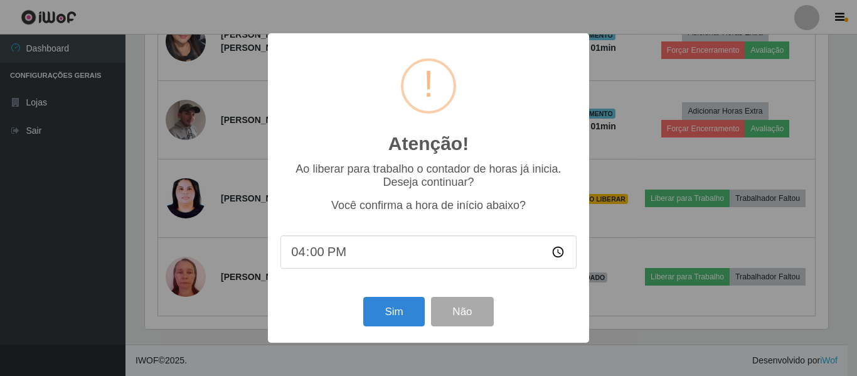
click at [391, 298] on div "Sim Não" at bounding box center [428, 312] width 296 height 36
click at [398, 309] on button "Sim" at bounding box center [393, 311] width 61 height 29
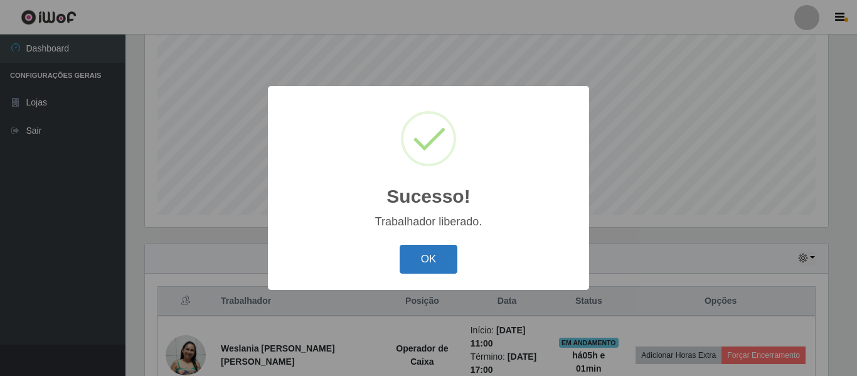
click at [442, 257] on button "OK" at bounding box center [429, 259] width 58 height 29
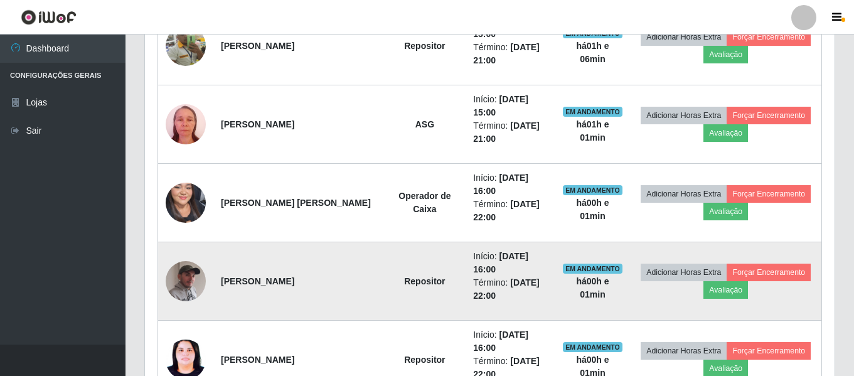
scroll to position [799, 0]
